Goal: Information Seeking & Learning: Learn about a topic

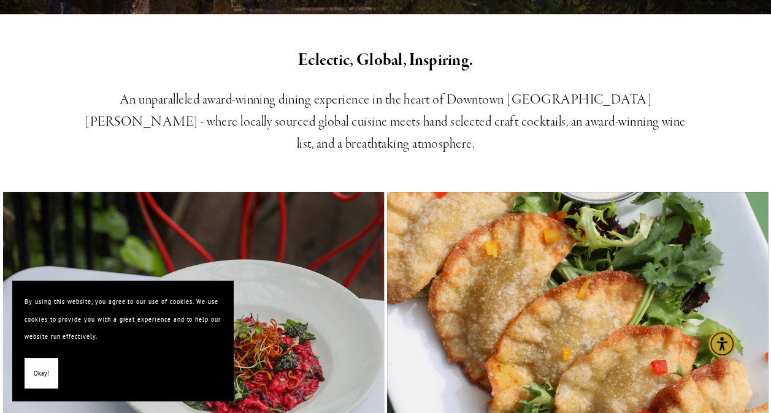
scroll to position [429, 0]
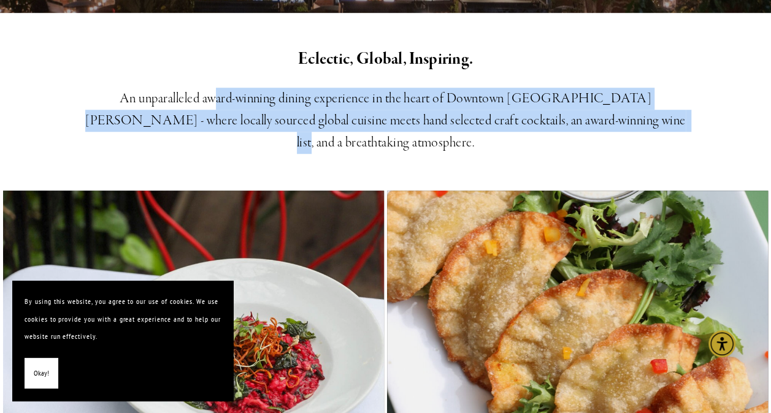
drag, startPoint x: 223, startPoint y: 101, endPoint x: 568, endPoint y: 120, distance: 345.0
click at [568, 120] on h3 "An unparalleled award-winning dining experience in the heart of Downtown San Lu…" at bounding box center [385, 121] width 609 height 66
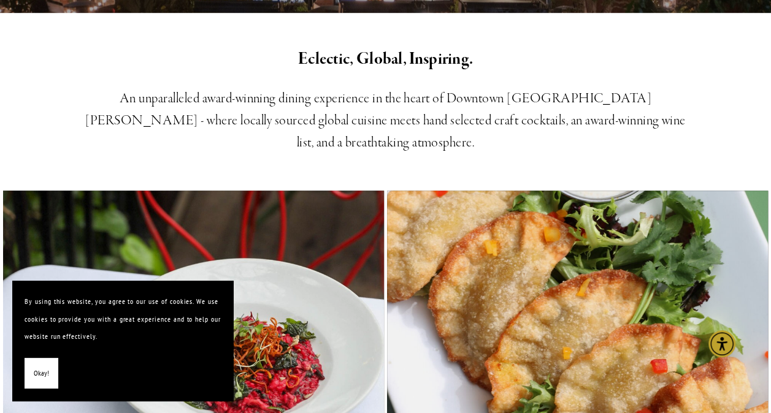
click at [568, 120] on h3 "An unparalleled award-winning dining experience in the heart of Downtown San Lu…" at bounding box center [385, 121] width 609 height 66
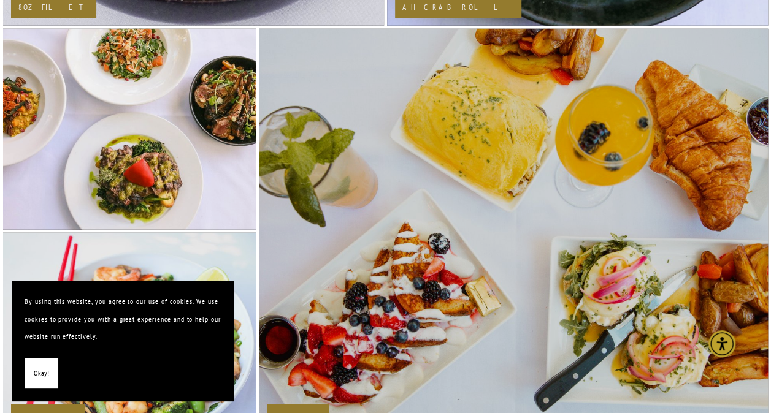
scroll to position [1716, 0]
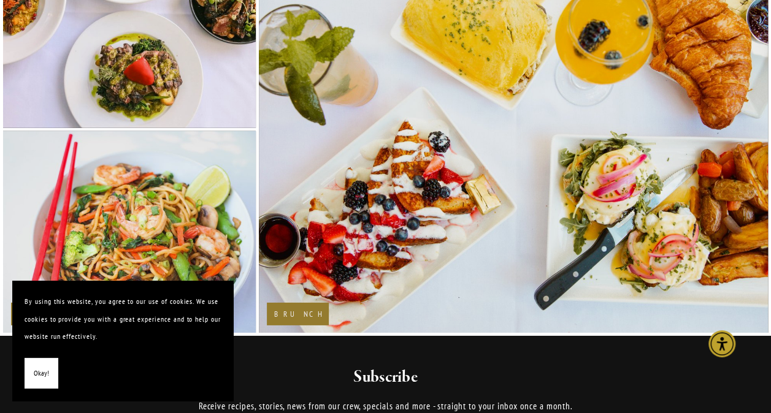
drag, startPoint x: 770, startPoint y: 271, endPoint x: 770, endPoint y: 295, distance: 24.5
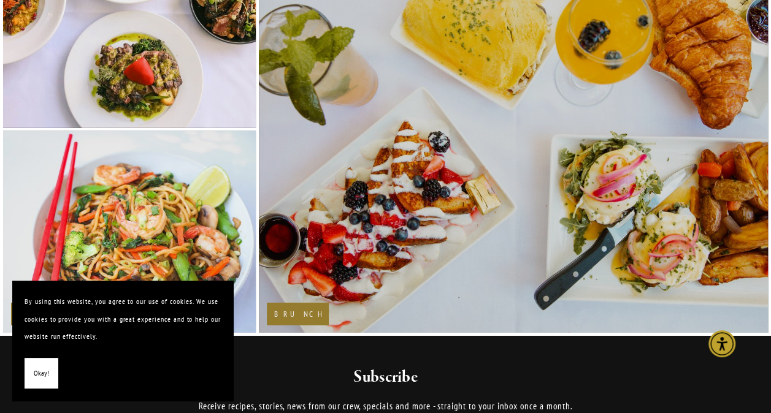
click at [288, 310] on h2 "Brunch" at bounding box center [297, 314] width 47 height 8
click at [371, 202] on img at bounding box center [513, 130] width 578 height 408
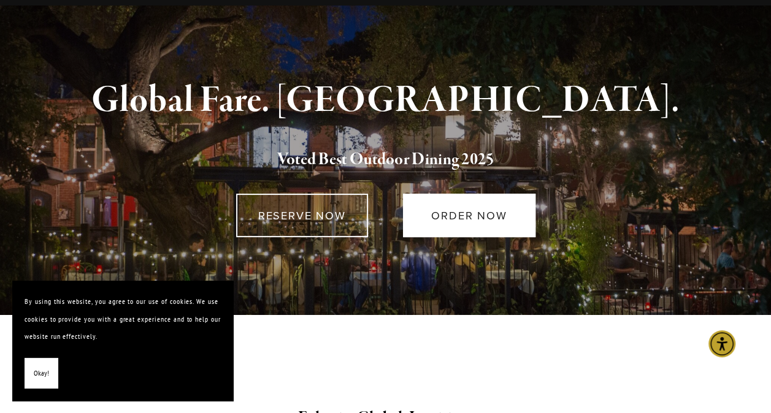
scroll to position [0, 0]
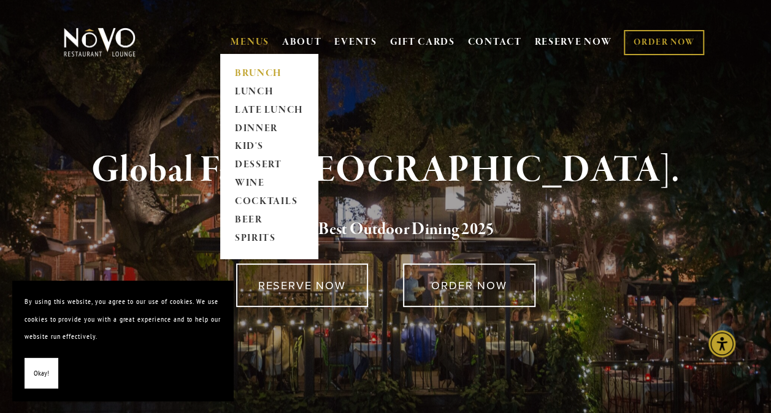
click at [248, 67] on link "BRUNCH" at bounding box center [268, 73] width 77 height 18
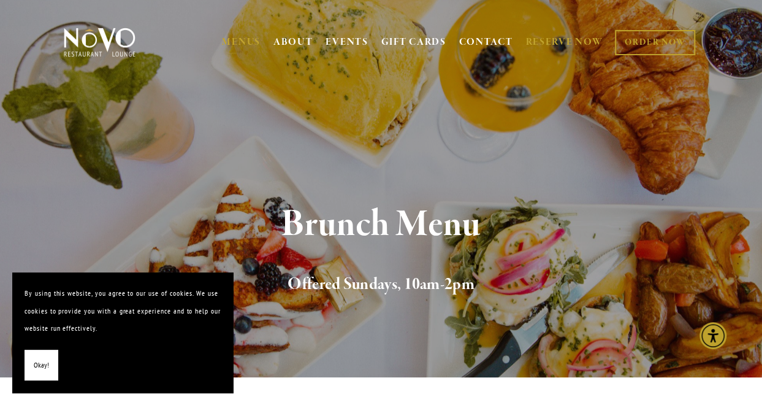
drag, startPoint x: 576, startPoint y: 236, endPoint x: 555, endPoint y: 39, distance: 198.5
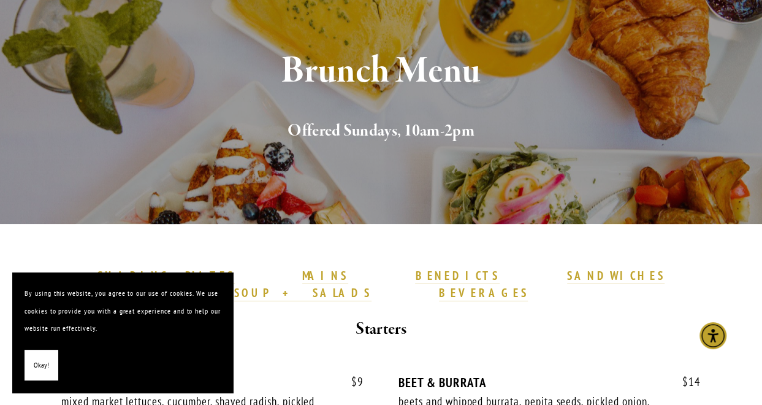
scroll to position [307, 0]
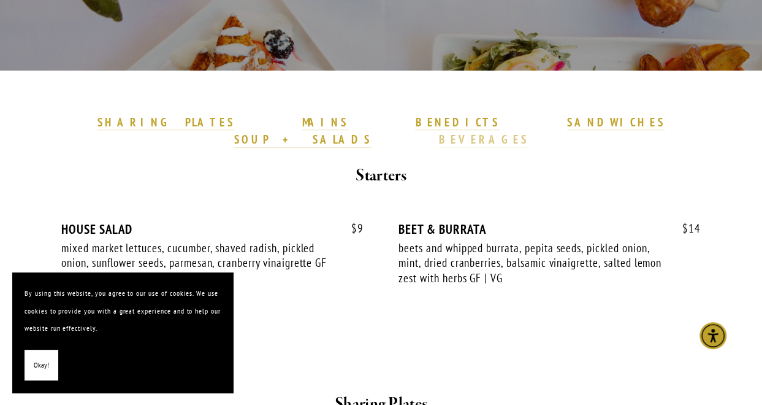
click at [528, 132] on strong "BEVERAGES" at bounding box center [484, 139] width 90 height 15
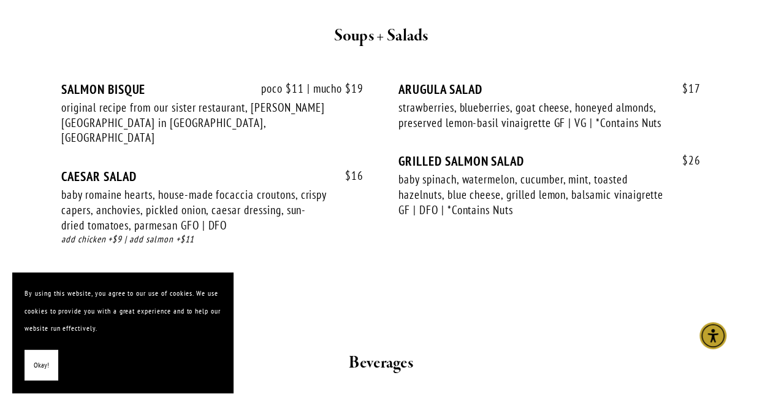
scroll to position [2597, 0]
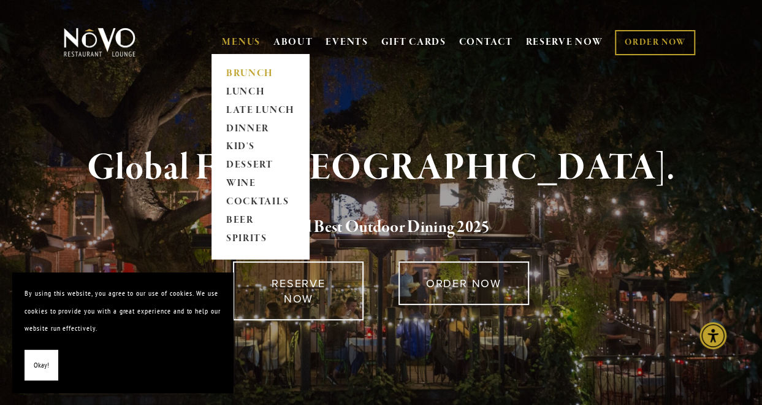
click at [246, 74] on link "BRUNCH" at bounding box center [260, 73] width 77 height 18
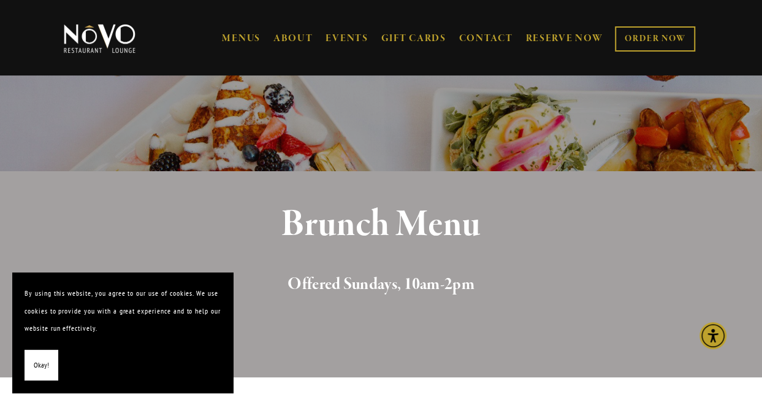
drag, startPoint x: 438, startPoint y: 202, endPoint x: 402, endPoint y: 1, distance: 204.2
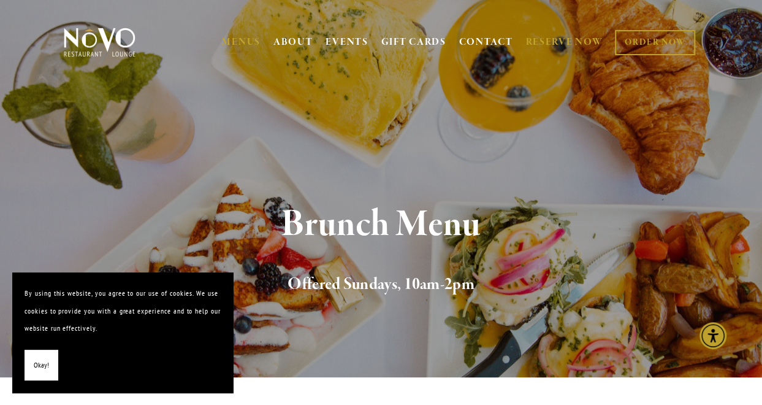
click at [562, 47] on link "RESERVE NOW" at bounding box center [563, 42] width 77 height 23
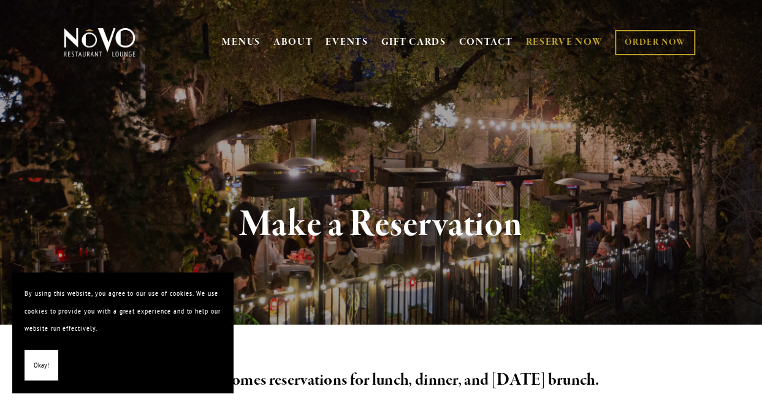
click at [45, 355] on button "Okay!" at bounding box center [42, 364] width 34 height 31
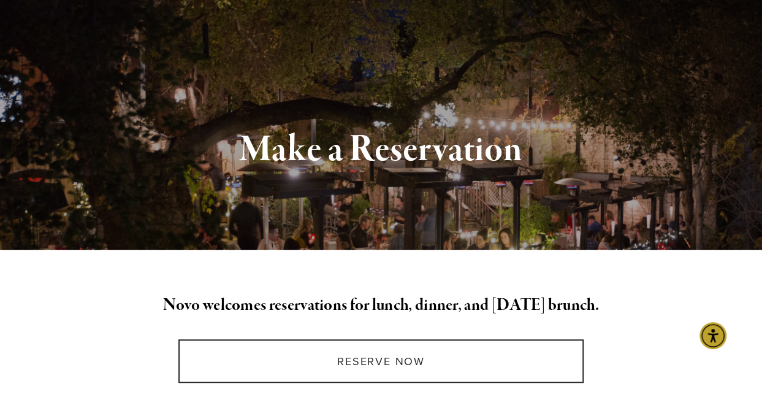
scroll to position [245, 0]
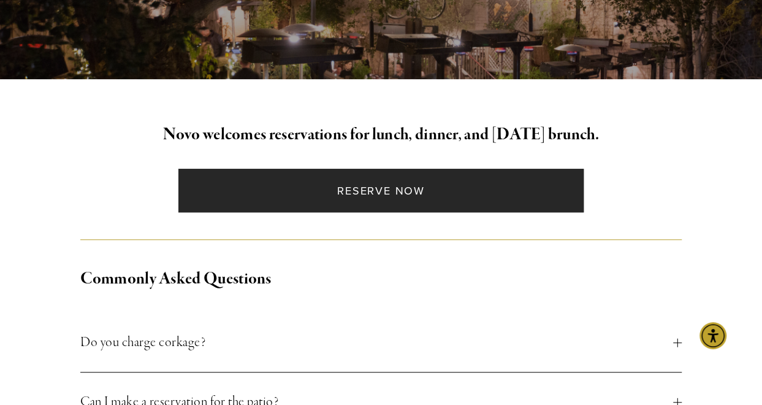
click at [397, 191] on link "Reserve Now" at bounding box center [380, 191] width 405 height 44
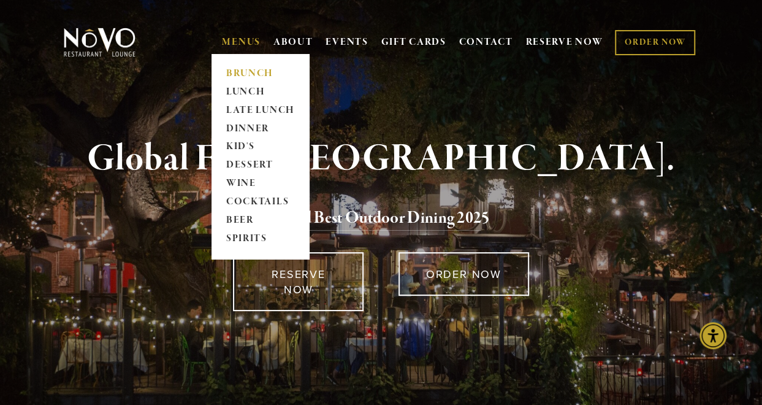
click at [251, 72] on link "BRUNCH" at bounding box center [260, 73] width 77 height 18
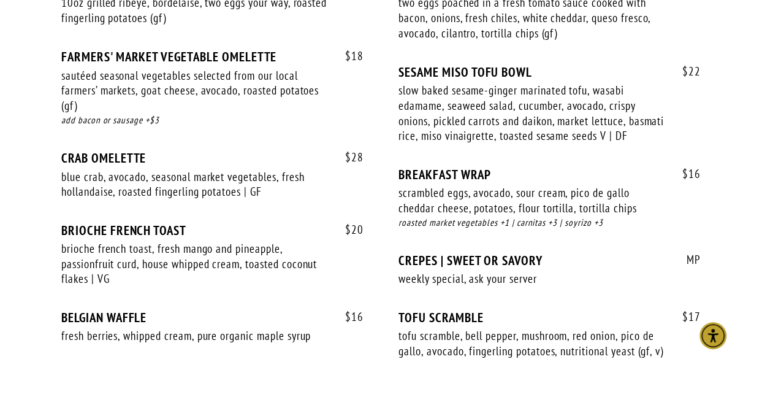
scroll to position [1042, 0]
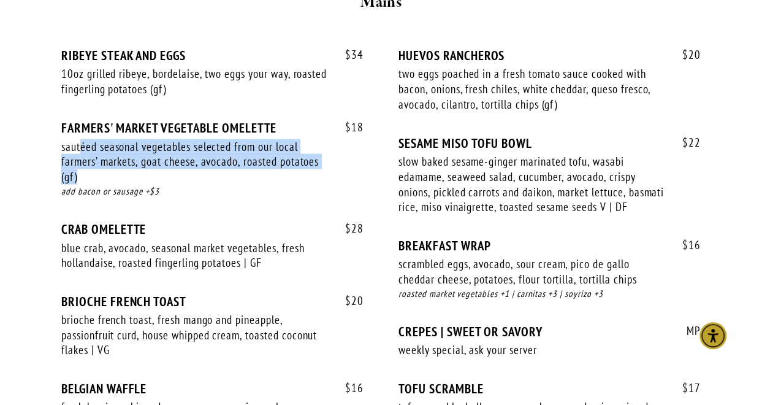
drag, startPoint x: 80, startPoint y: 119, endPoint x: 235, endPoint y: 154, distance: 158.4
click at [235, 154] on div "$ 18 FARMERS' MARKET VEGETABLE OMELETTE sautéed seasonal vegetables selected fr…" at bounding box center [212, 170] width 302 height 101
click at [235, 154] on div "sautéed seasonal vegetables selected from our local farmers’ markets, goat chee…" at bounding box center [194, 161] width 267 height 45
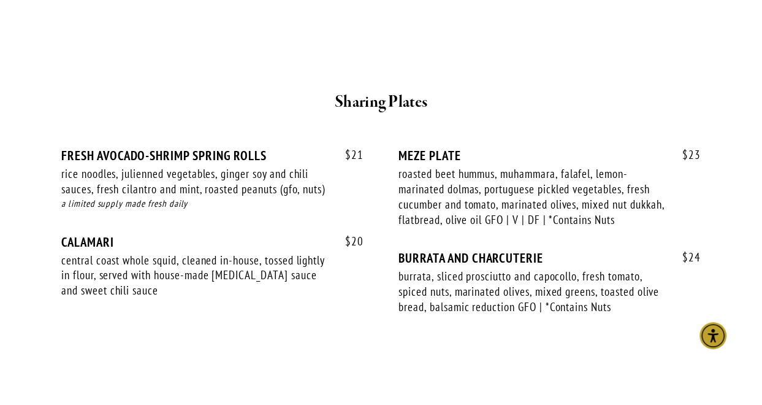
scroll to position [613, 0]
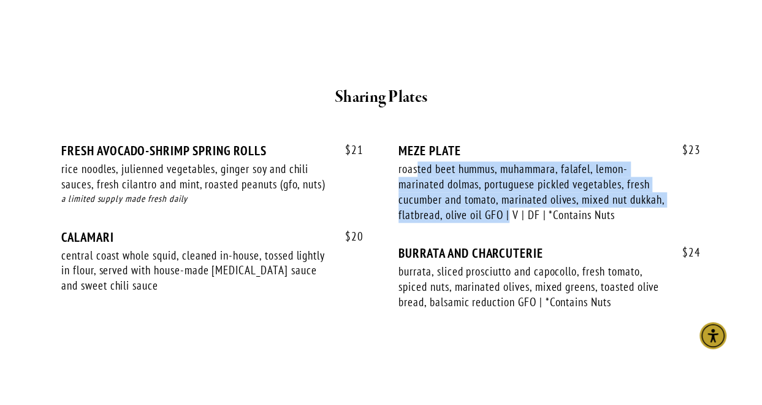
drag, startPoint x: 419, startPoint y: 148, endPoint x: 548, endPoint y: 193, distance: 136.5
click at [548, 193] on div "roasted beet hummus, muhammara, falafel, lemon-marinated dolmas, portuguese pic…" at bounding box center [531, 191] width 267 height 61
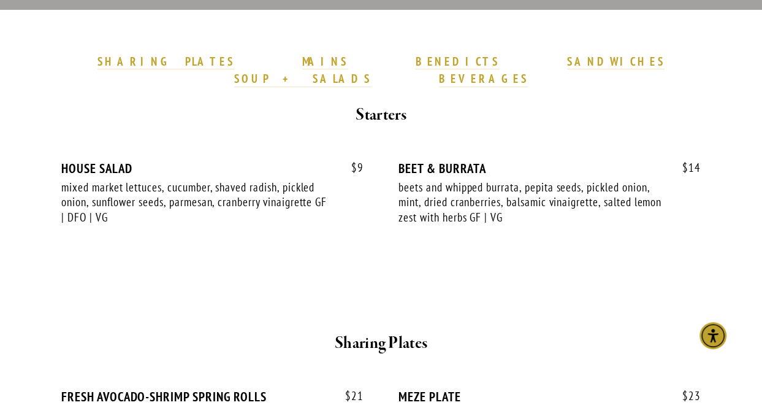
scroll to position [0, 0]
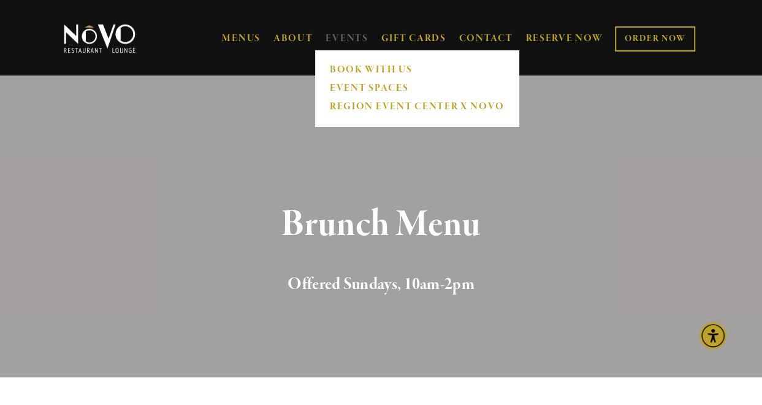
drag, startPoint x: 283, startPoint y: 265, endPoint x: 344, endPoint y: 42, distance: 231.4
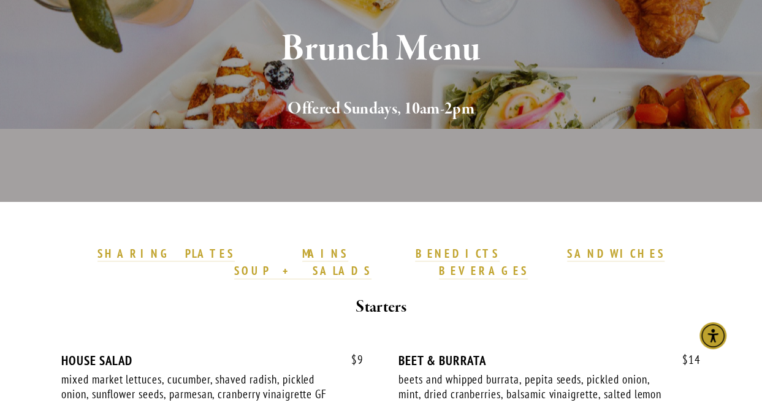
scroll to position [368, 0]
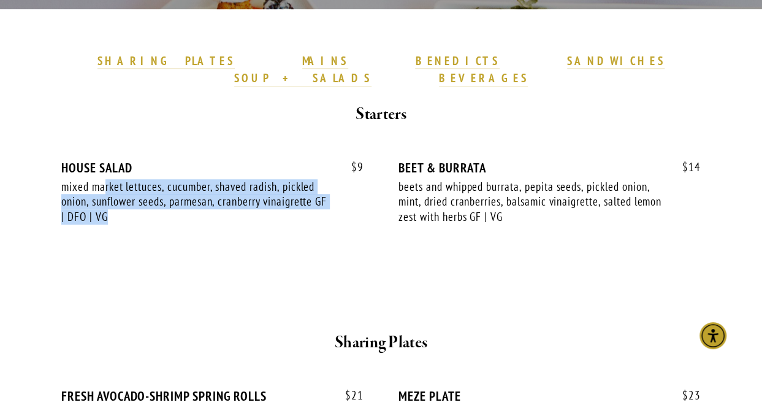
drag, startPoint x: 104, startPoint y: 169, endPoint x: 263, endPoint y: 202, distance: 162.8
click at [263, 202] on div "mixed market lettuces, cucumber, shaved radish, pickled onion, sunflower seeds,…" at bounding box center [194, 201] width 267 height 45
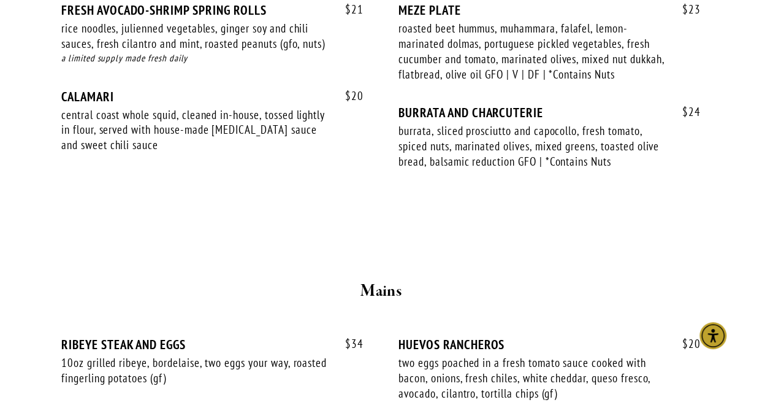
scroll to position [920, 0]
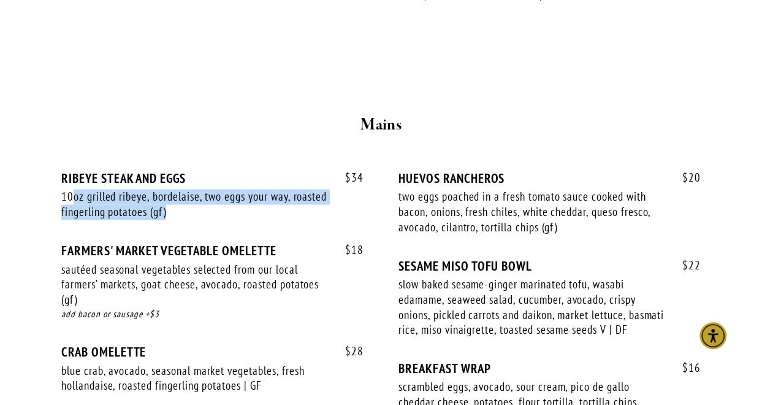
drag, startPoint x: 70, startPoint y: 184, endPoint x: 202, endPoint y: 198, distance: 131.9
click at [202, 198] on div "10oz grilled ribeye, bordelaise, two eggs your way, roasted fingerling potatoes…" at bounding box center [194, 204] width 267 height 30
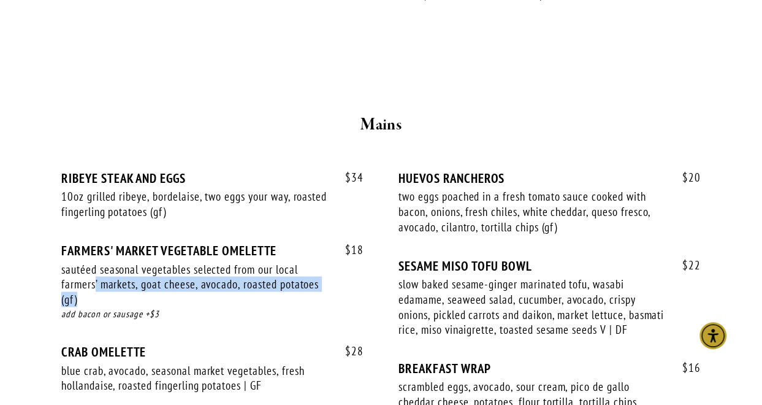
drag, startPoint x: 94, startPoint y: 267, endPoint x: 208, endPoint y: 279, distance: 114.6
click at [208, 279] on div "sautéed seasonal vegetables selected from our local farmers’ markets, goat chee…" at bounding box center [194, 283] width 267 height 45
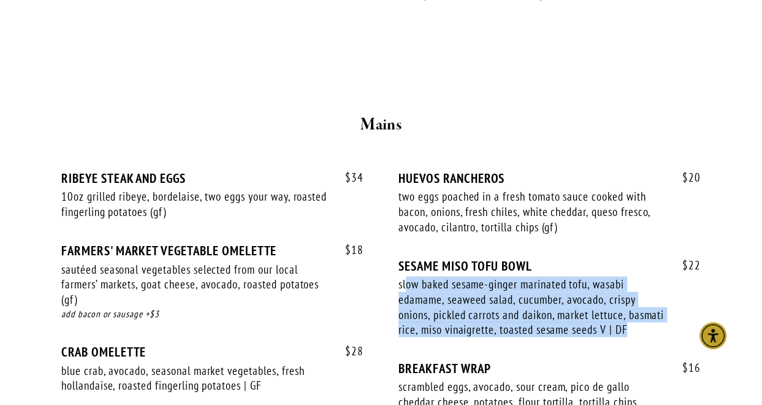
drag, startPoint x: 406, startPoint y: 263, endPoint x: 542, endPoint y: 319, distance: 147.3
click at [542, 319] on div "slow baked sesame-ginger marinated tofu, wasabi edamame, seaweed salad, cucumbe…" at bounding box center [531, 306] width 267 height 61
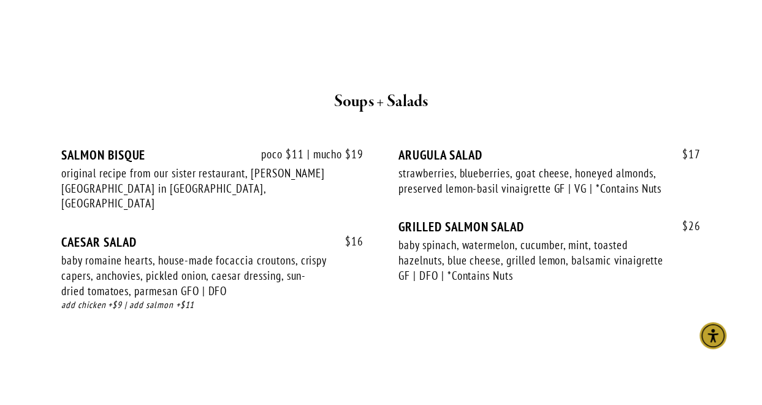
scroll to position [2207, 0]
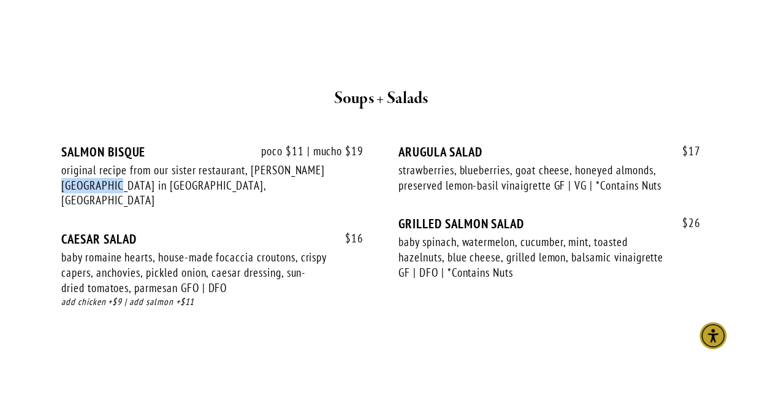
drag, startPoint x: 88, startPoint y: 194, endPoint x: 139, endPoint y: 194, distance: 50.9
click at [139, 194] on div "original recipe from our sister restaurant, [PERSON_NAME][GEOGRAPHIC_DATA] in […" at bounding box center [194, 184] width 267 height 45
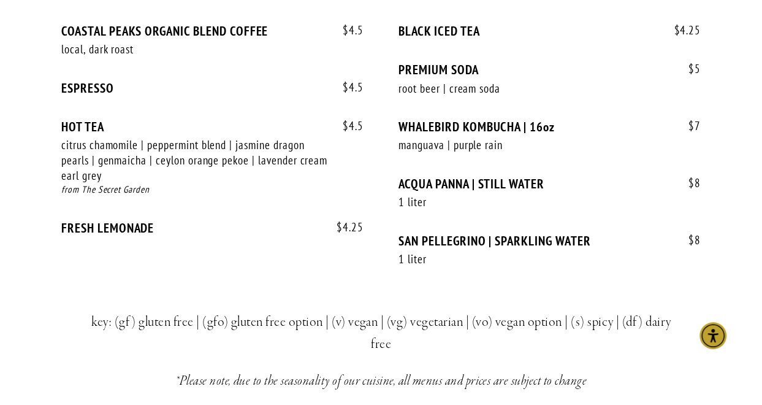
scroll to position [2513, 0]
